Goal: Transaction & Acquisition: Purchase product/service

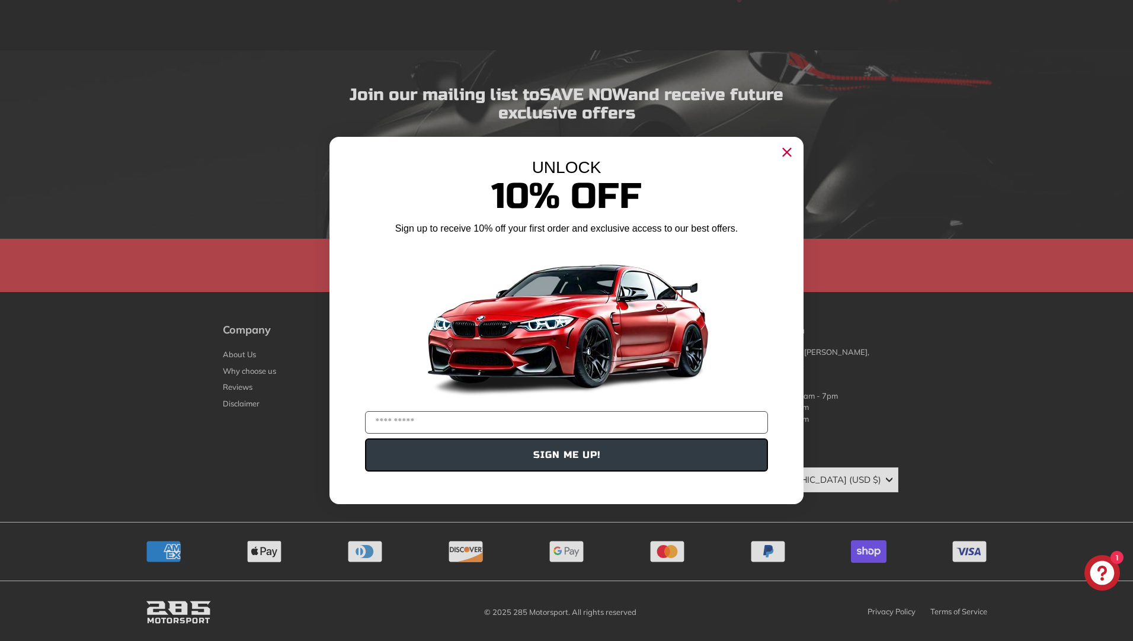
scroll to position [2614, 0]
click at [783, 161] on icon "Close dialog" at bounding box center [786, 152] width 19 height 19
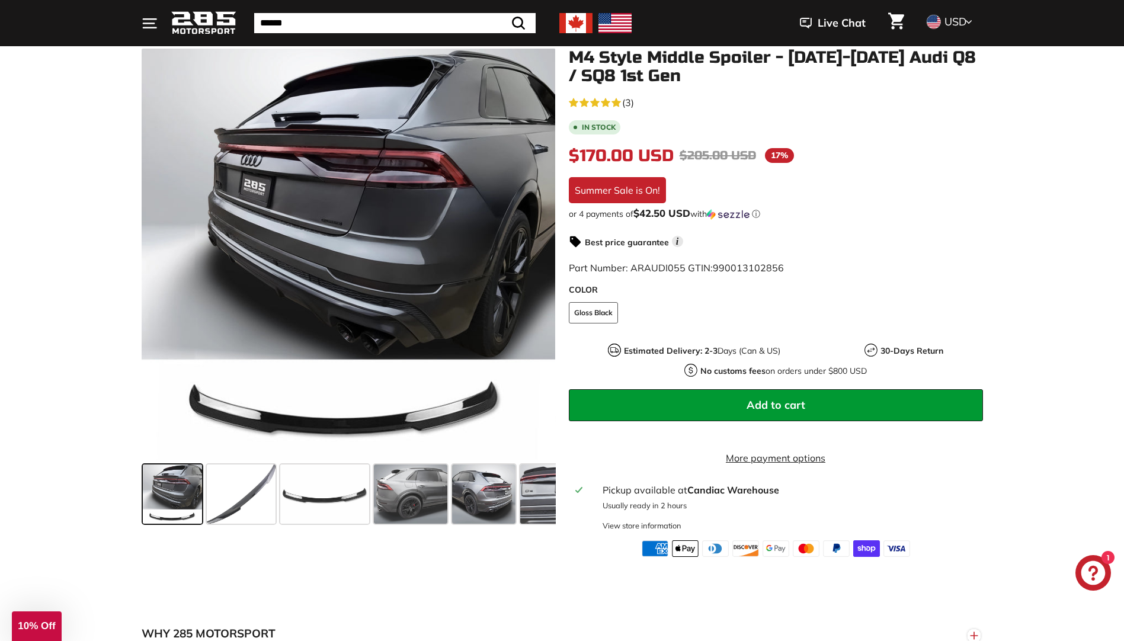
scroll to position [7, 0]
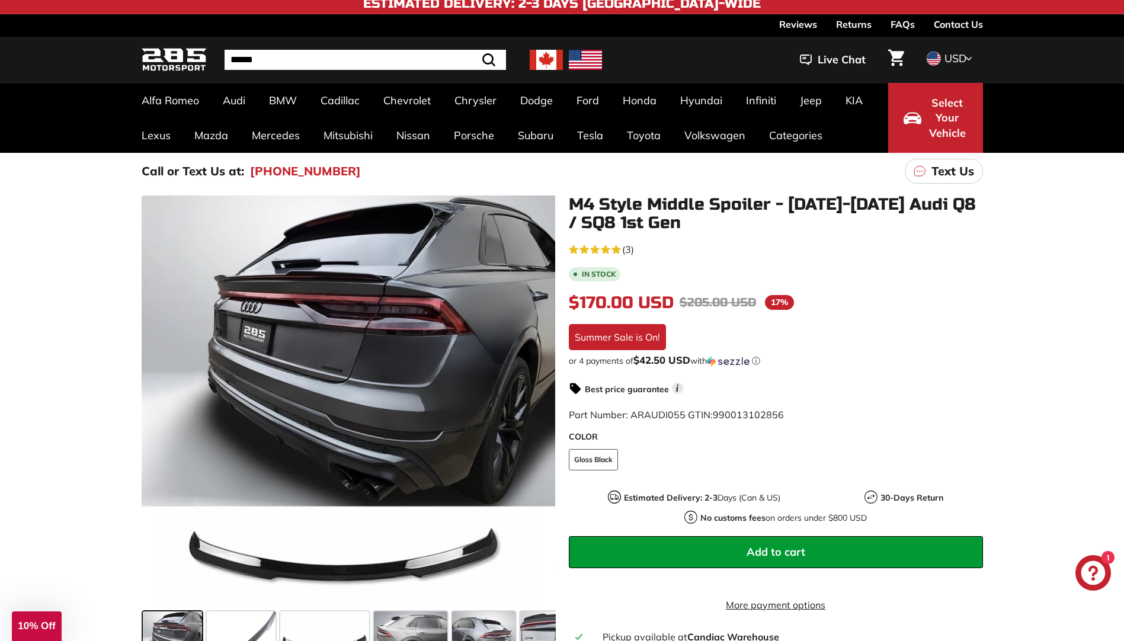
click at [802, 538] on button "Add to cart" at bounding box center [776, 552] width 414 height 32
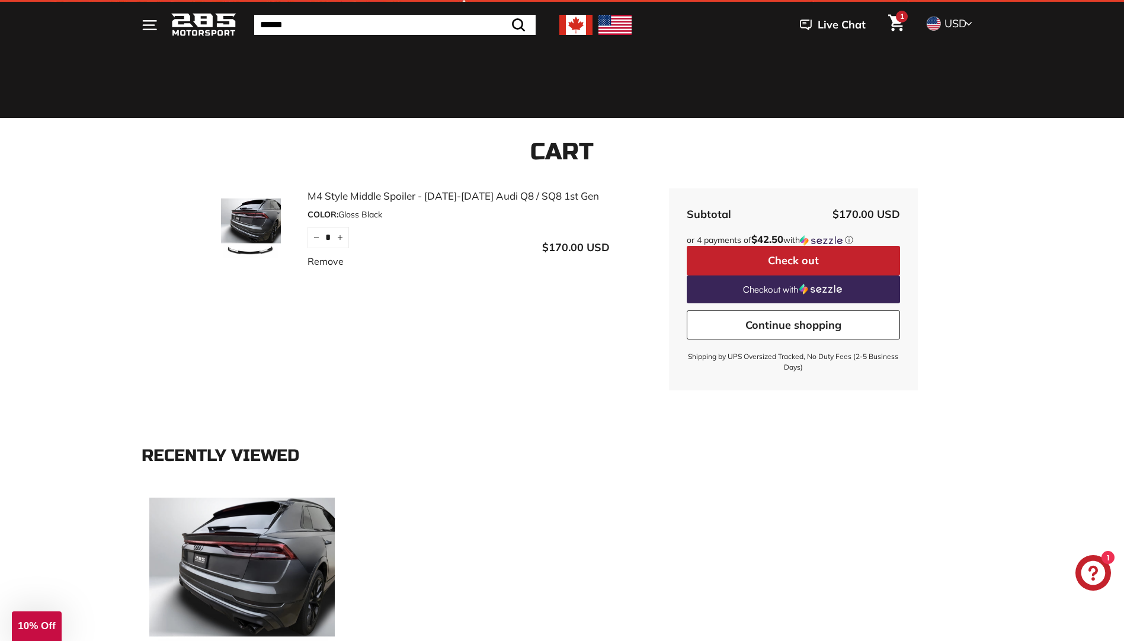
scroll to position [118, 0]
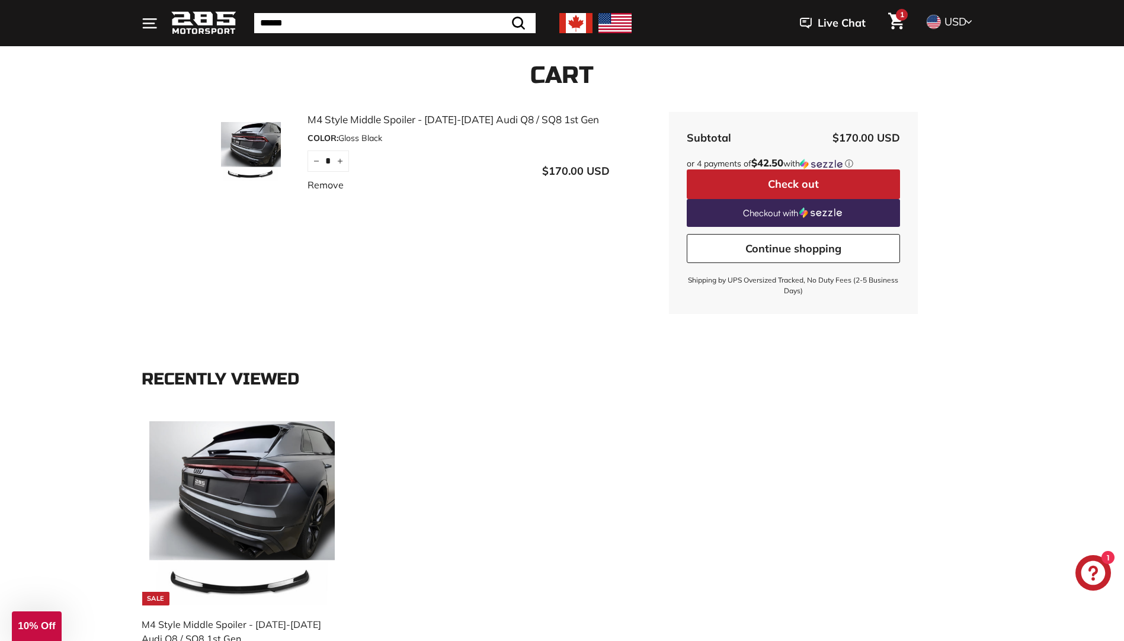
click at [778, 181] on button "Check out" at bounding box center [793, 184] width 213 height 30
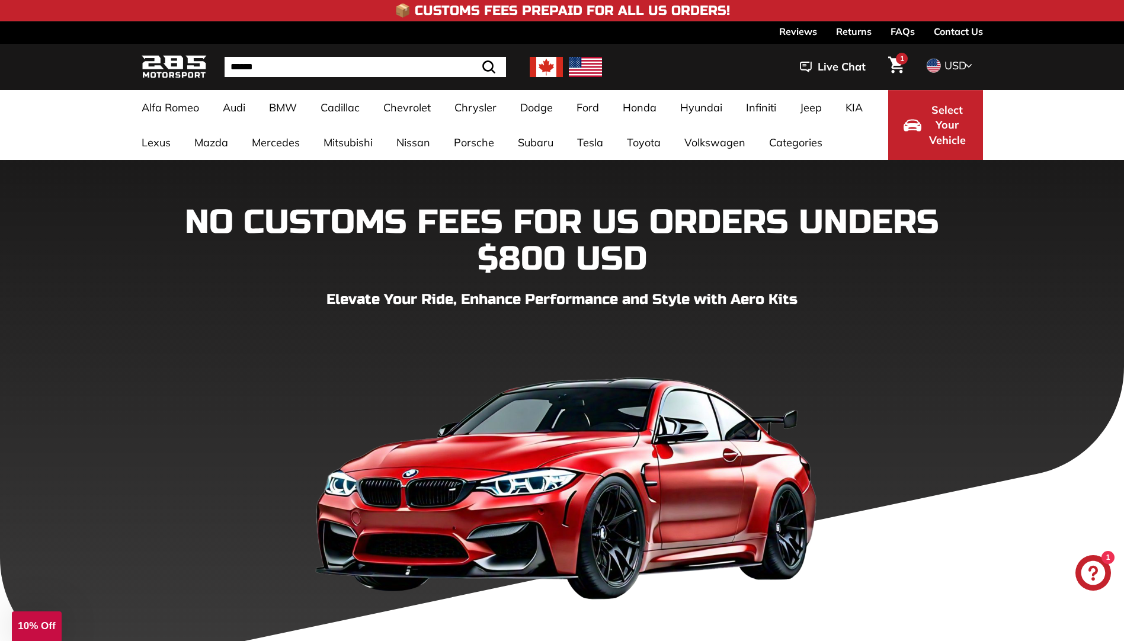
click at [578, 64] on img at bounding box center [585, 67] width 33 height 20
drag, startPoint x: 578, startPoint y: 64, endPoint x: 699, endPoint y: 54, distance: 121.9
click at [578, 64] on img at bounding box center [585, 67] width 33 height 20
click at [963, 65] on span "USD" at bounding box center [955, 66] width 22 height 14
click at [952, 109] on span "USD" at bounding box center [955, 105] width 23 height 14
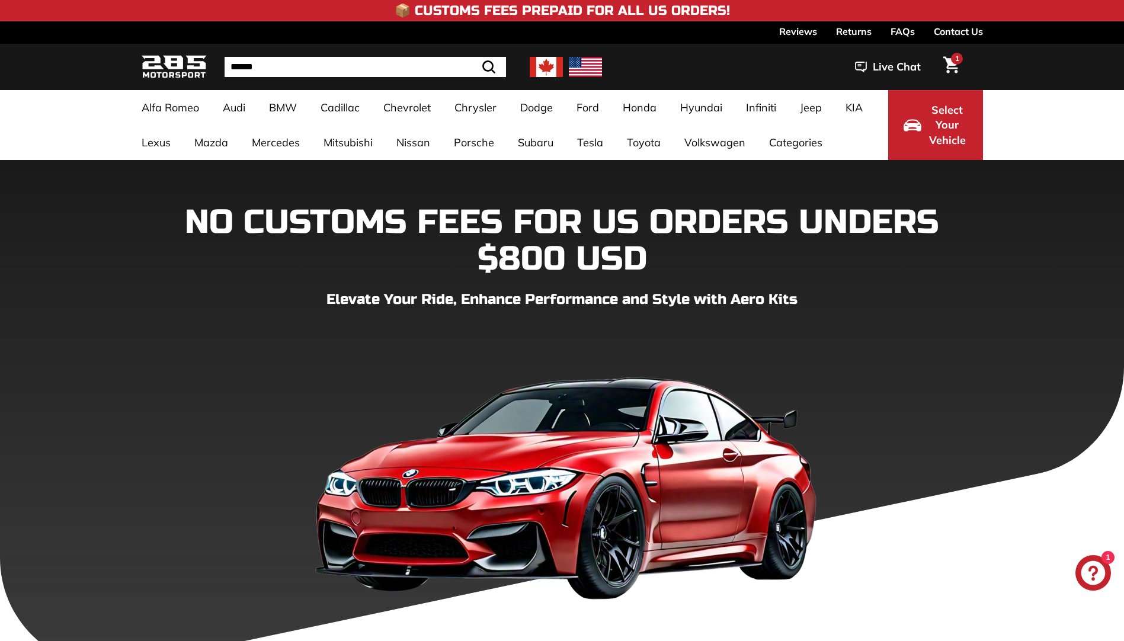
click at [907, 31] on link "FAQs" at bounding box center [903, 31] width 24 height 20
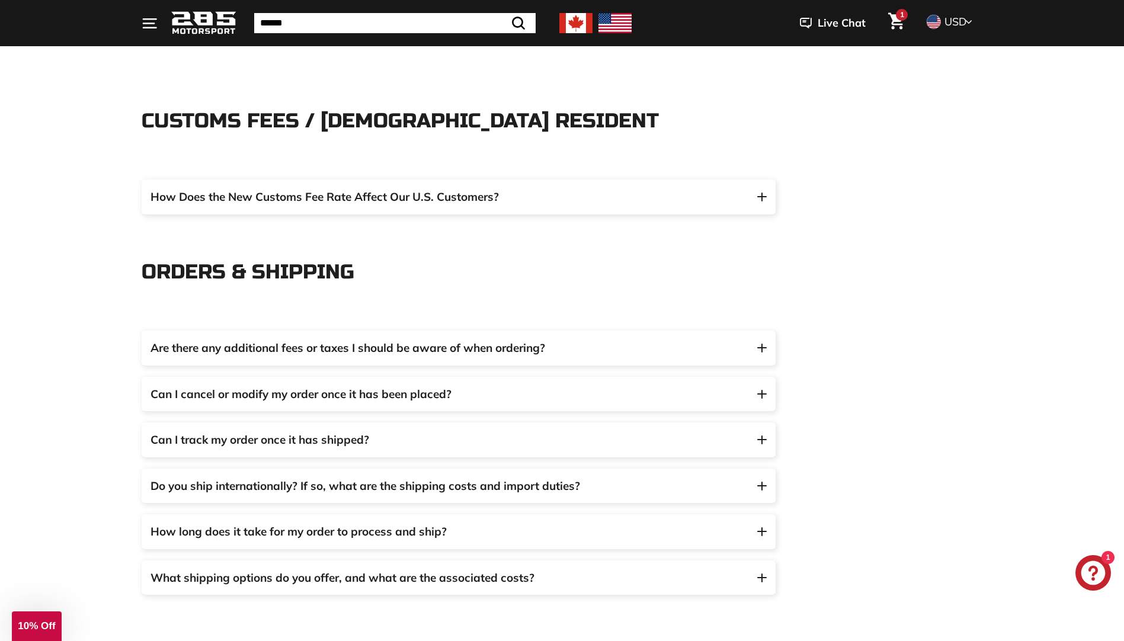
scroll to position [178, 0]
click at [369, 199] on span "How Does the New Customs Fee Rate Affect Our U.S. Customers?" at bounding box center [324, 195] width 348 height 14
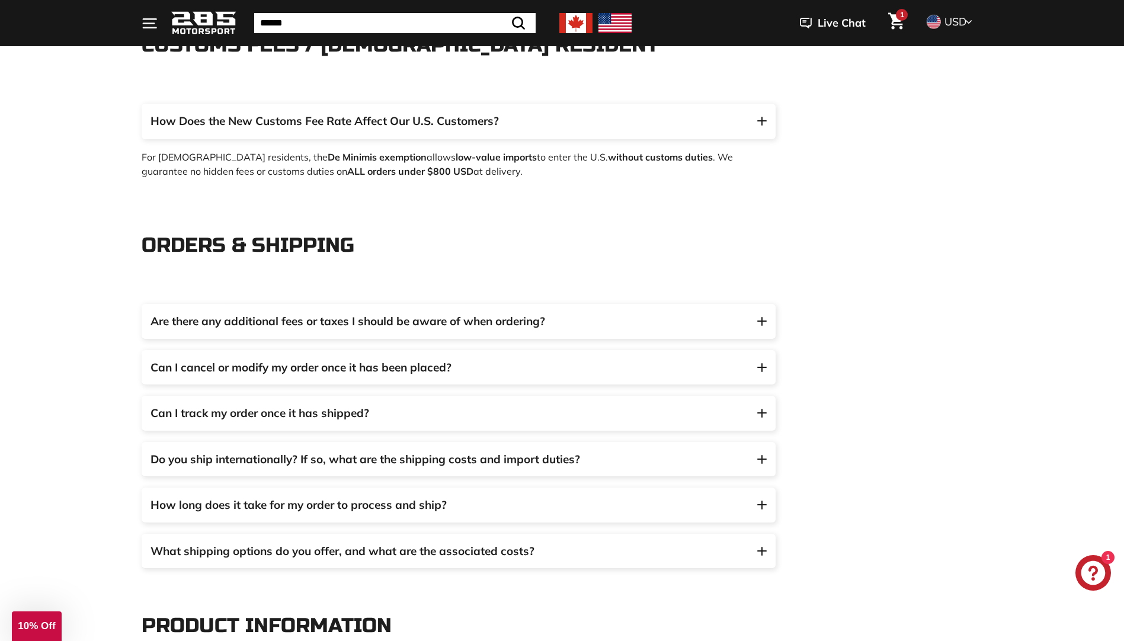
scroll to position [533, 0]
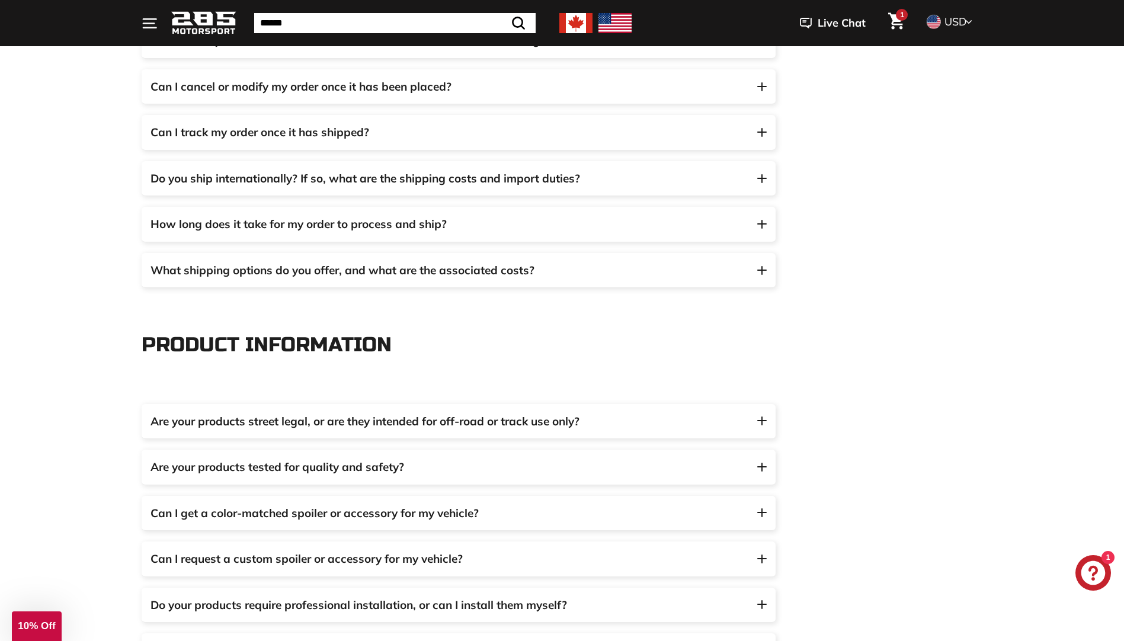
click at [502, 180] on span "Do you ship internationally? If so, what are the shipping costs and import duti…" at bounding box center [365, 178] width 430 height 14
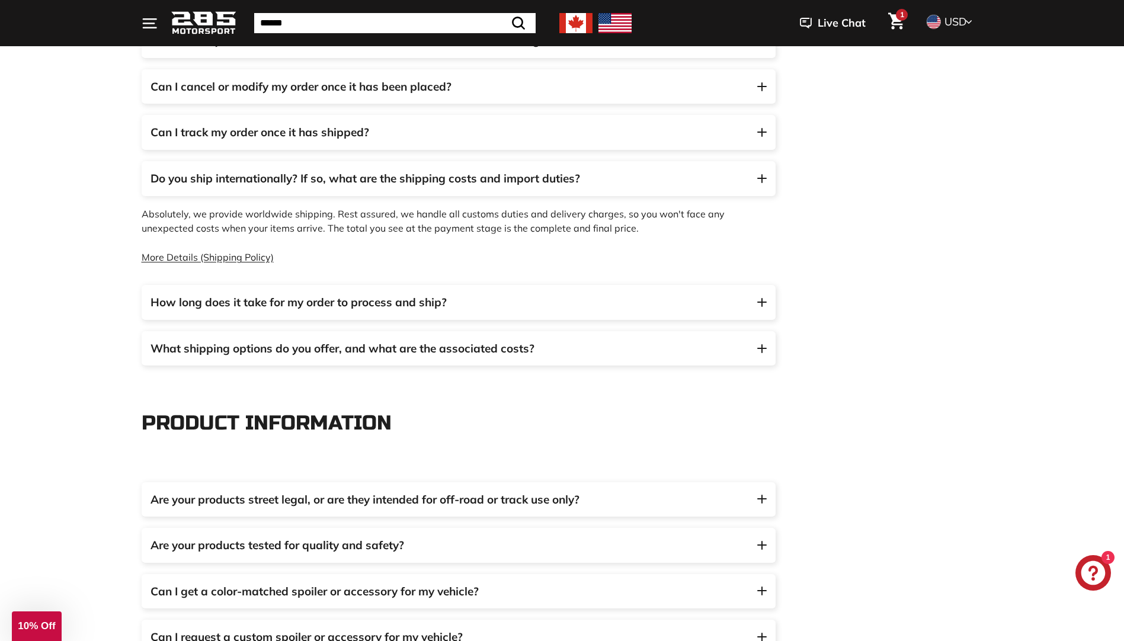
click at [261, 255] on link "More Details (Shipping Policy)" at bounding box center [208, 257] width 132 height 12
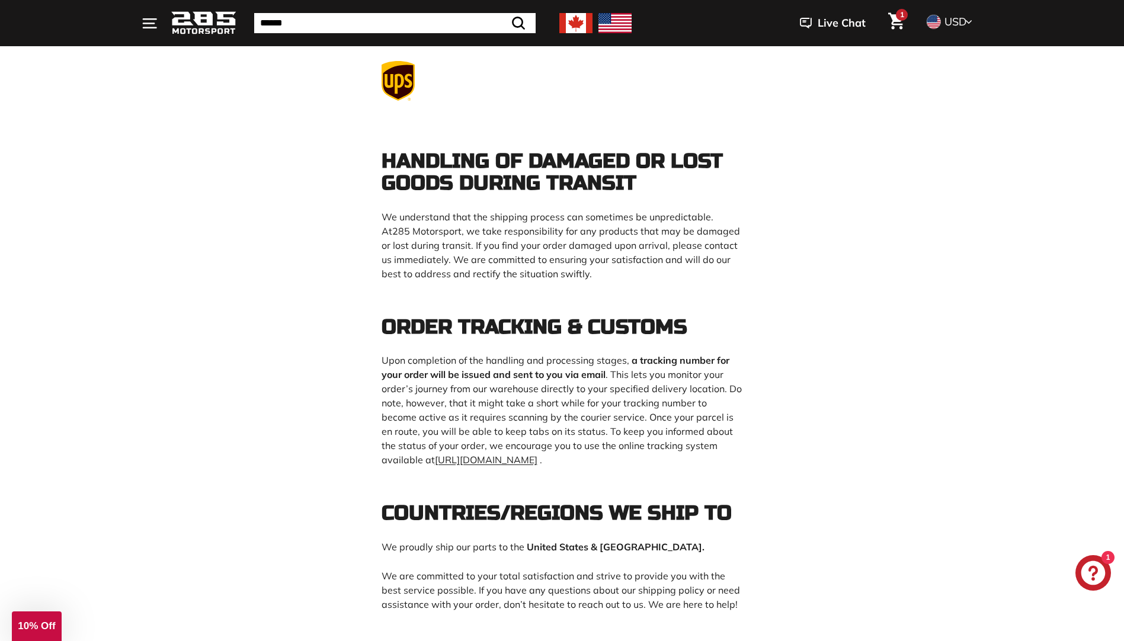
scroll to position [1066, 0]
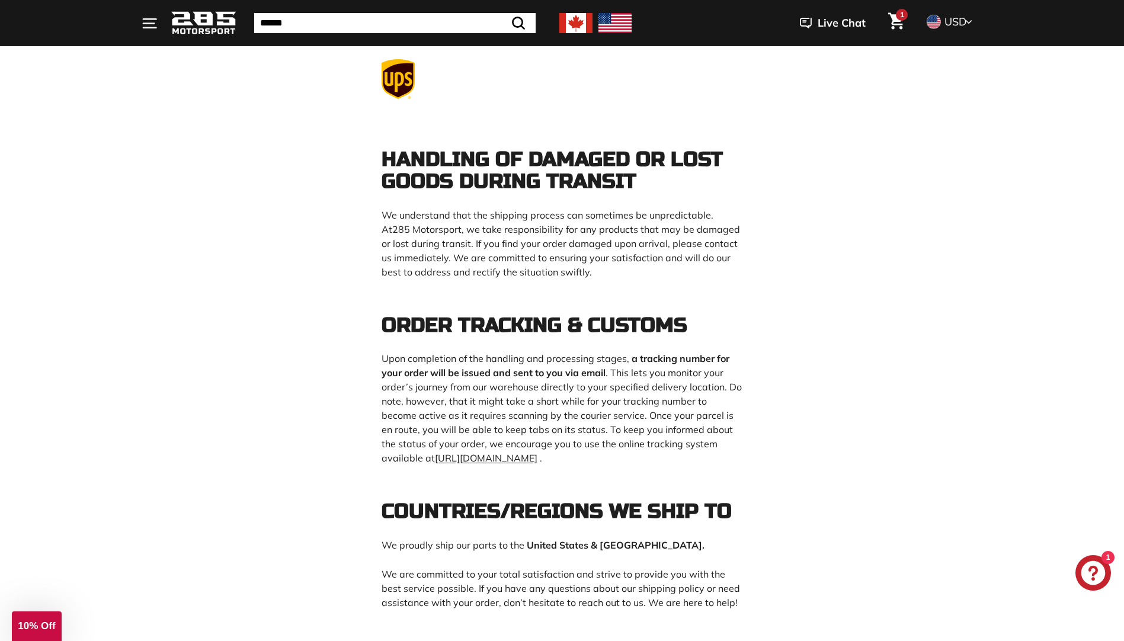
click at [950, 19] on span "USD" at bounding box center [955, 22] width 22 height 14
click at [892, 18] on icon "Cart" at bounding box center [896, 21] width 16 height 17
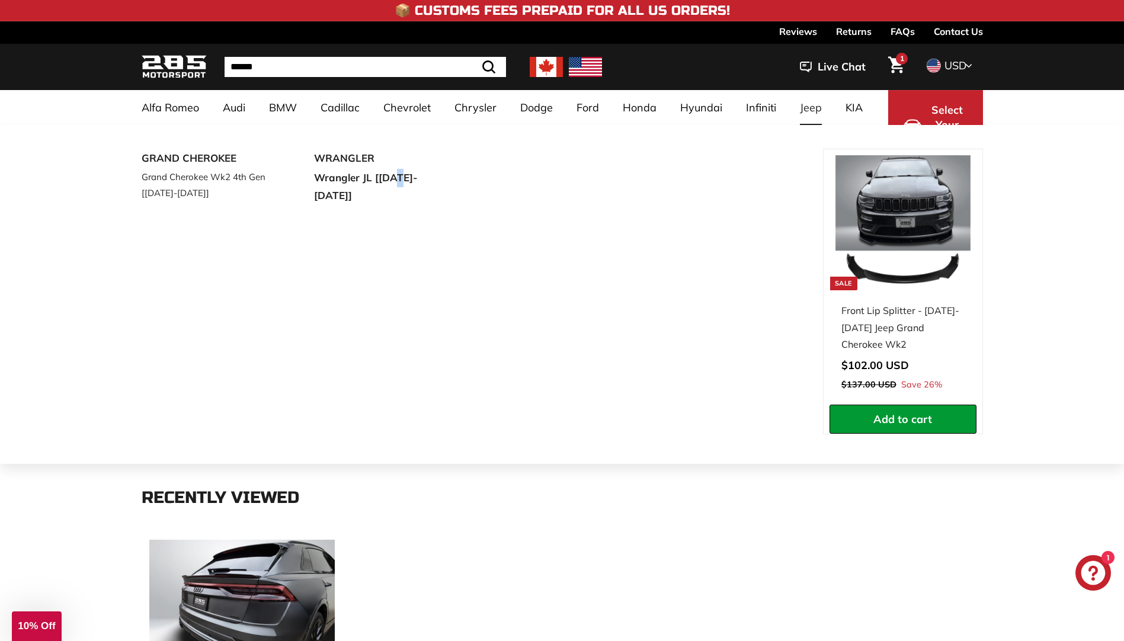
click at [398, 356] on div "GRAND CHEROKEE Grand Cherokee Wk2 4th Gen [2011-2020] WRANGLER Wrangler JL [201…" at bounding box center [482, 306] width 681 height 315
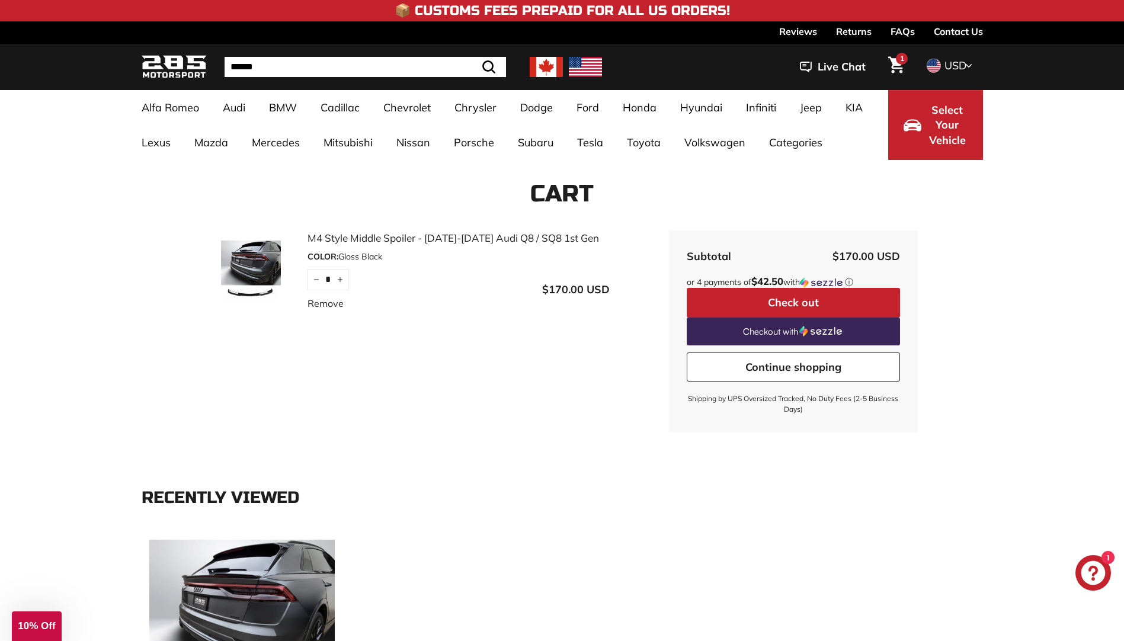
drag, startPoint x: 398, startPoint y: 356, endPoint x: 617, endPoint y: 537, distance: 284.6
click at [521, 252] on div "COLOR: Gloss Black" at bounding box center [459, 257] width 302 height 12
click at [520, 238] on link "M4 Style Middle Spoiler - [DATE]-[DATE] Audi Q8 / SQ8 1st Gen" at bounding box center [459, 237] width 302 height 15
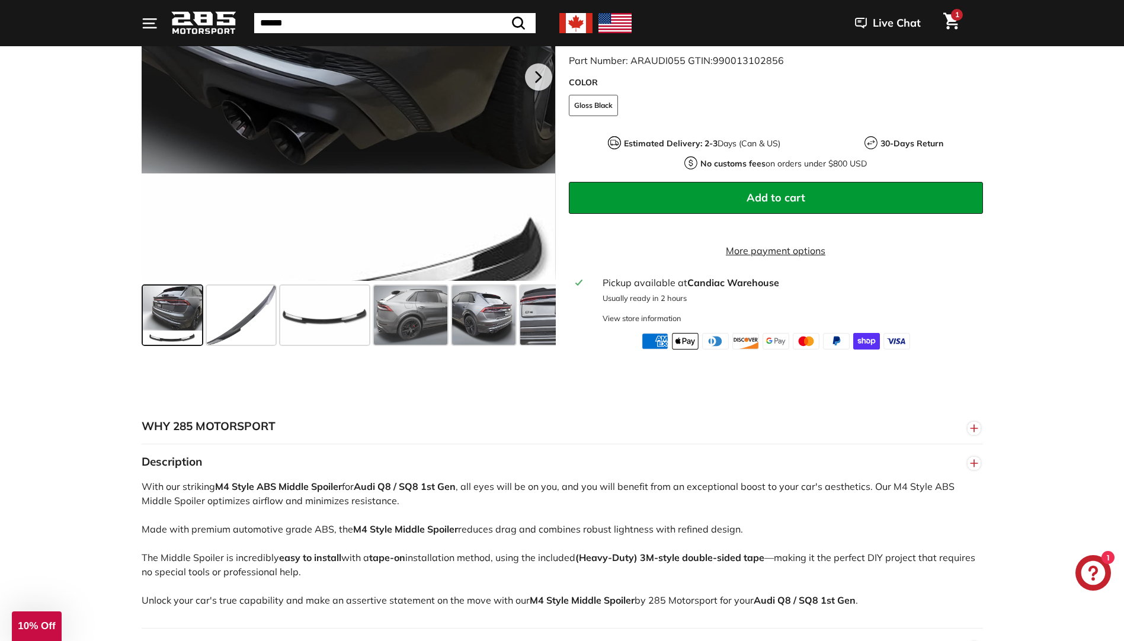
scroll to position [592, 0]
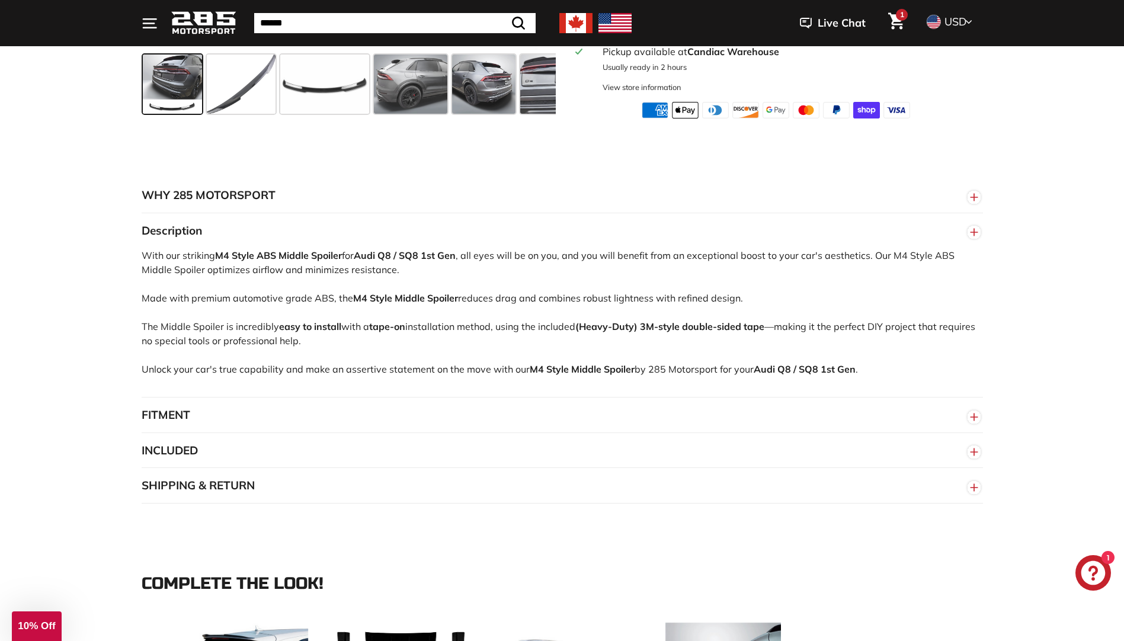
click at [241, 498] on button "SHIPPING & RETURN" at bounding box center [562, 486] width 841 height 36
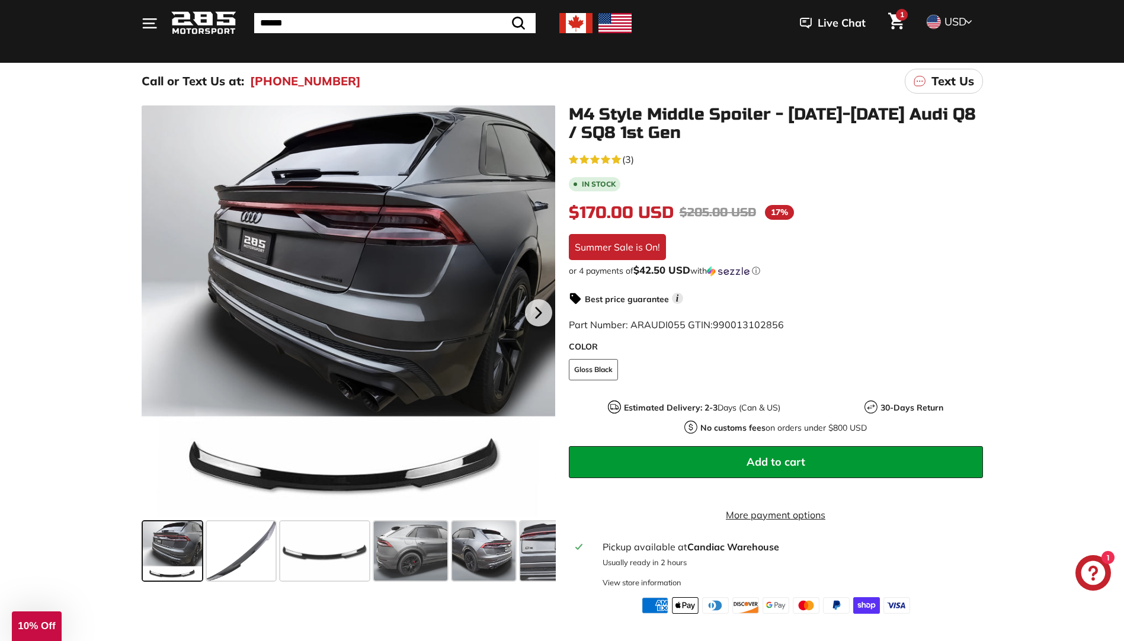
scroll to position [118, 0]
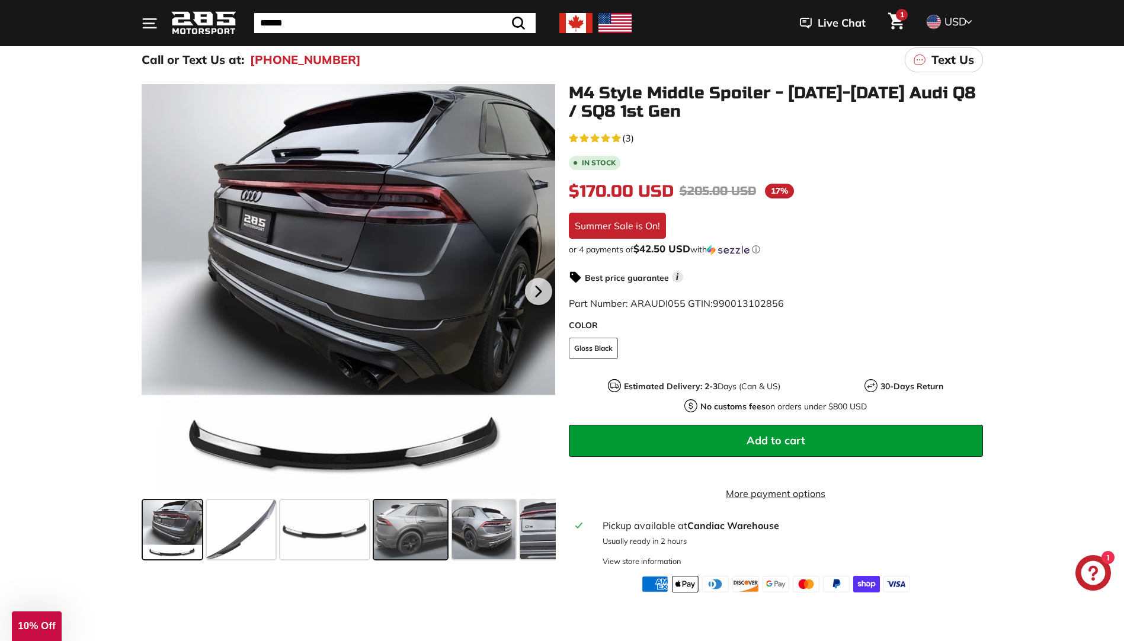
click at [413, 543] on span at bounding box center [410, 529] width 73 height 59
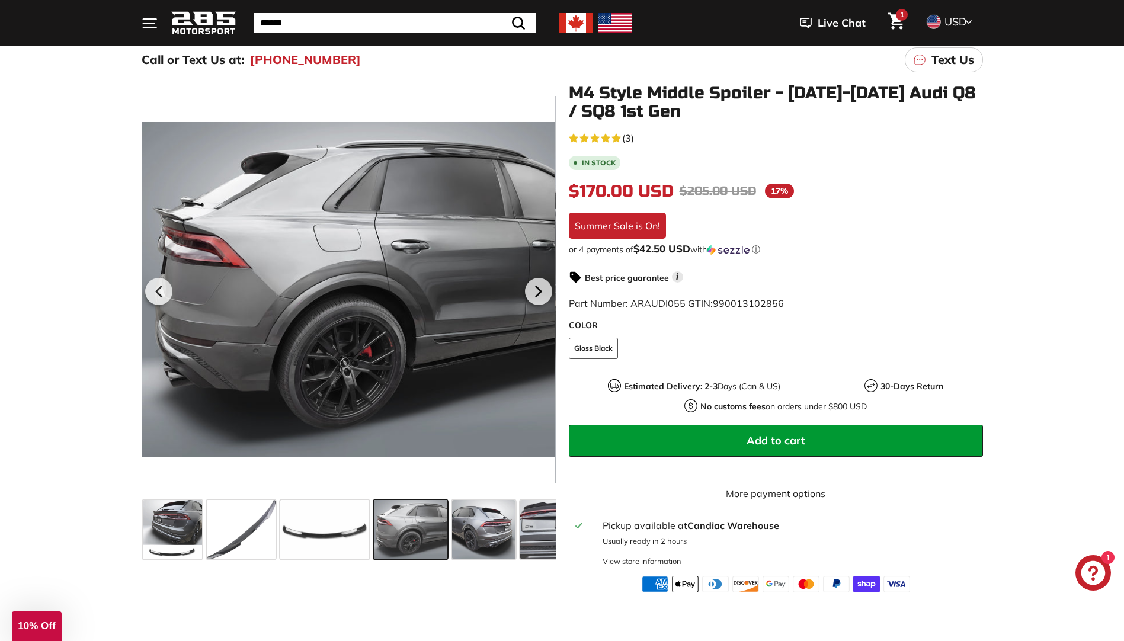
click at [888, 26] on icon "Cart" at bounding box center [896, 20] width 16 height 17
